Goal: Information Seeking & Learning: Learn about a topic

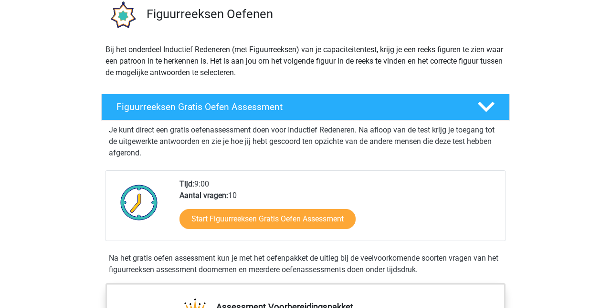
scroll to position [75, 0]
click at [244, 218] on link "Start Figuurreeksen Gratis Oefen Assessment" at bounding box center [268, 219] width 176 height 20
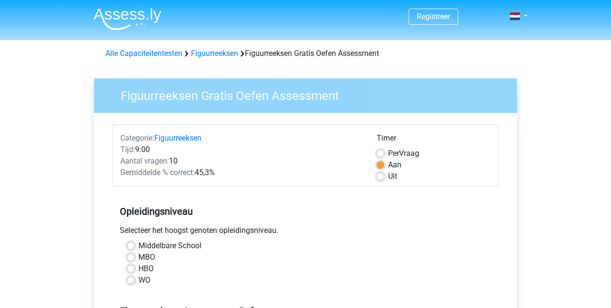
click at [139, 257] on label "MBO" at bounding box center [147, 256] width 17 height 11
click at [132, 257] on input "MBO" at bounding box center [131, 256] width 8 height 10
radio input "true"
click at [388, 175] on label "Uit" at bounding box center [392, 176] width 9 height 11
click at [382, 175] on input "Uit" at bounding box center [381, 176] width 8 height 10
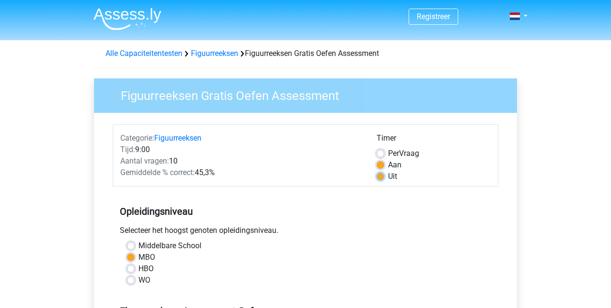
radio input "true"
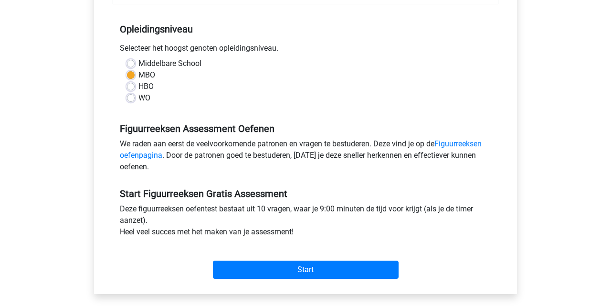
scroll to position [182, 0]
click at [460, 141] on link "Figuurreeksen oefenpagina" at bounding box center [301, 149] width 362 height 21
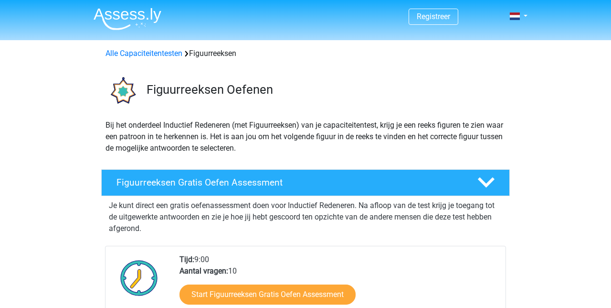
click at [283, 290] on link "Start Figuurreeksen Gratis Oefen Assessment" at bounding box center [268, 294] width 176 height 20
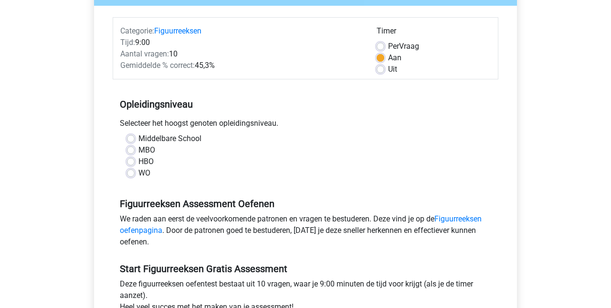
scroll to position [107, 0]
